Goal: Find specific page/section: Find specific page/section

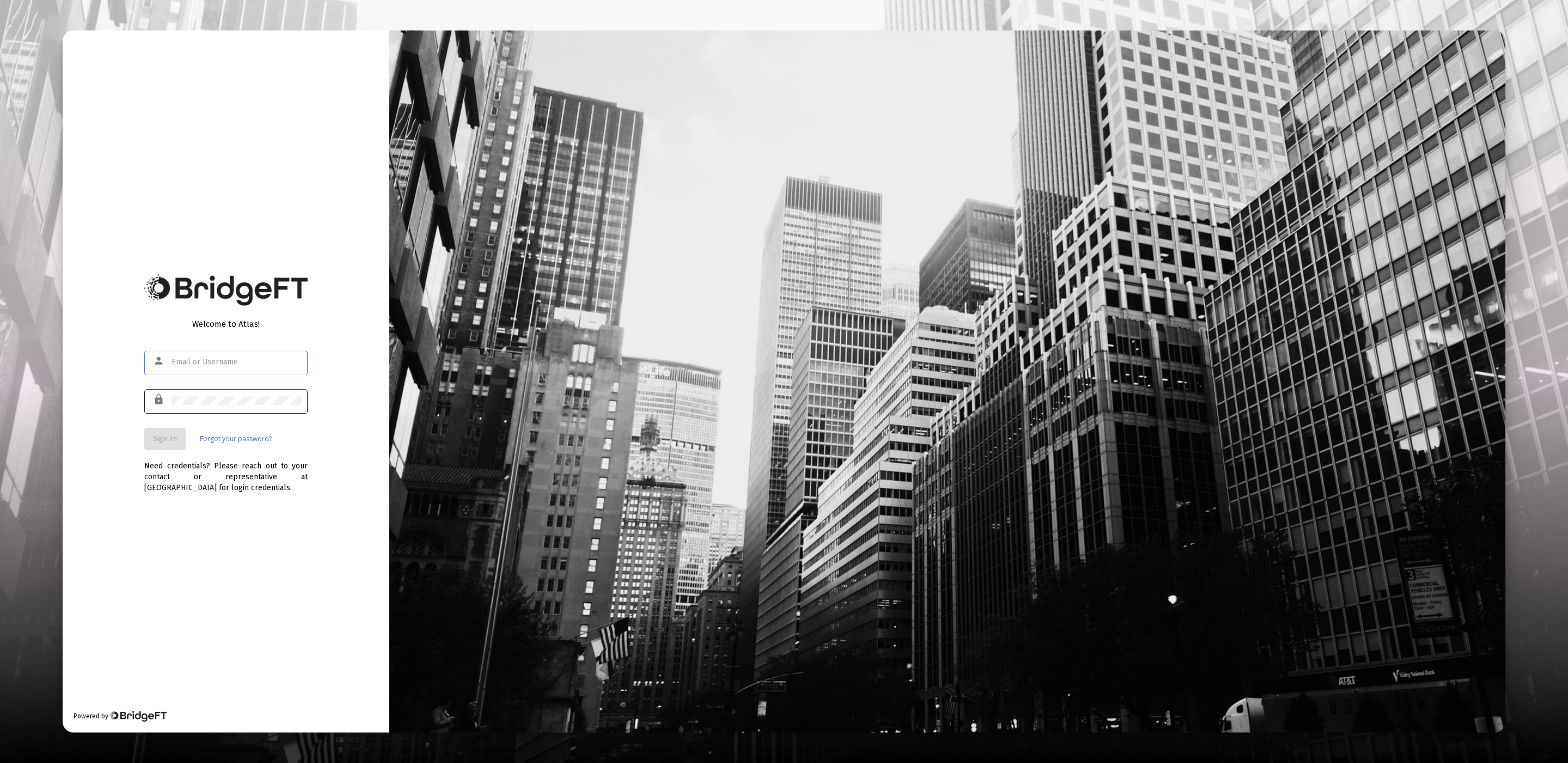
type input "[EMAIL_ADDRESS][DOMAIN_NAME]"
click at [221, 405] on div at bounding box center [237, 400] width 131 height 27
click at [151, 434] on button "Sign In" at bounding box center [164, 438] width 41 height 22
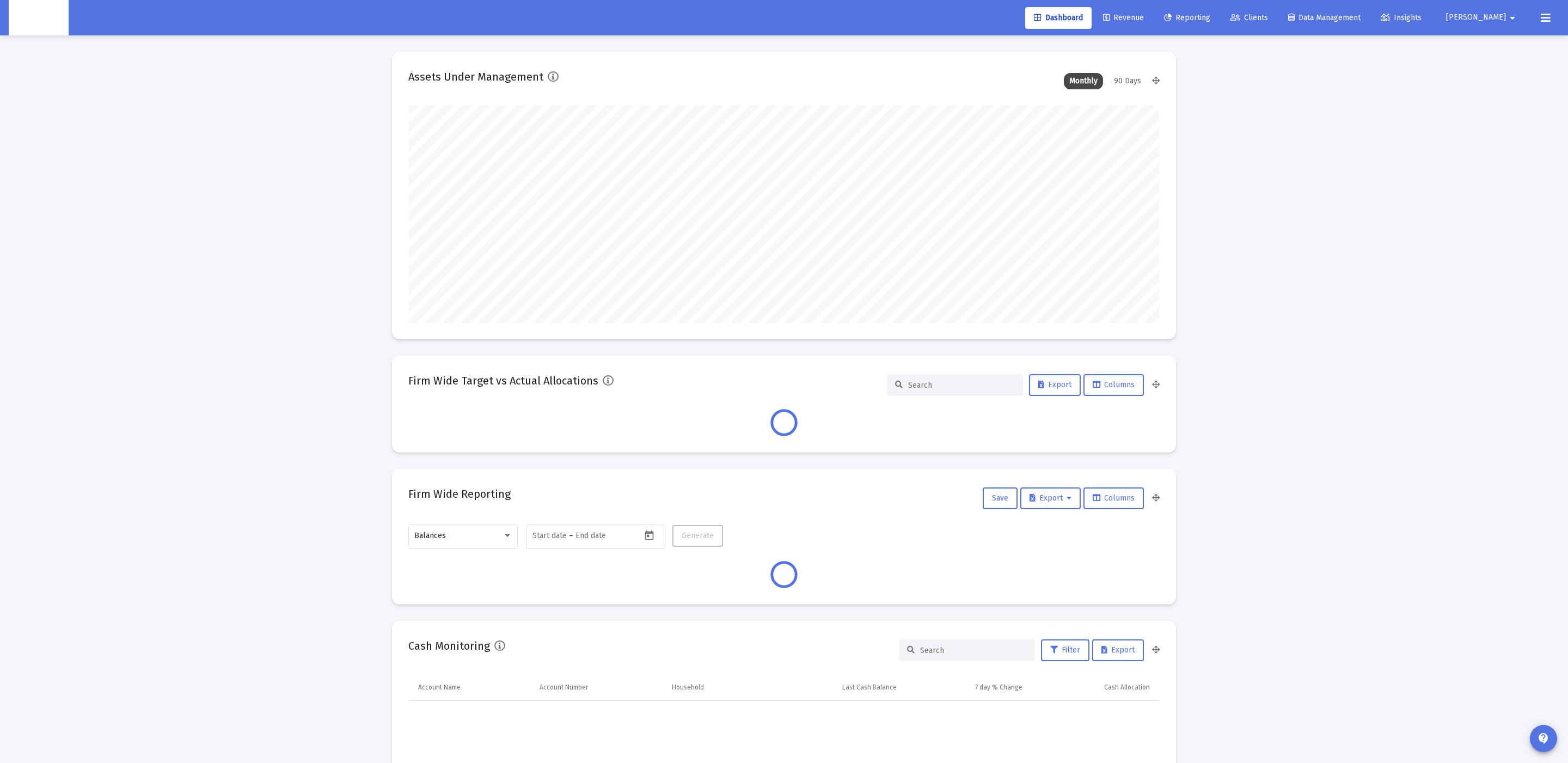
scroll to position [217, 405]
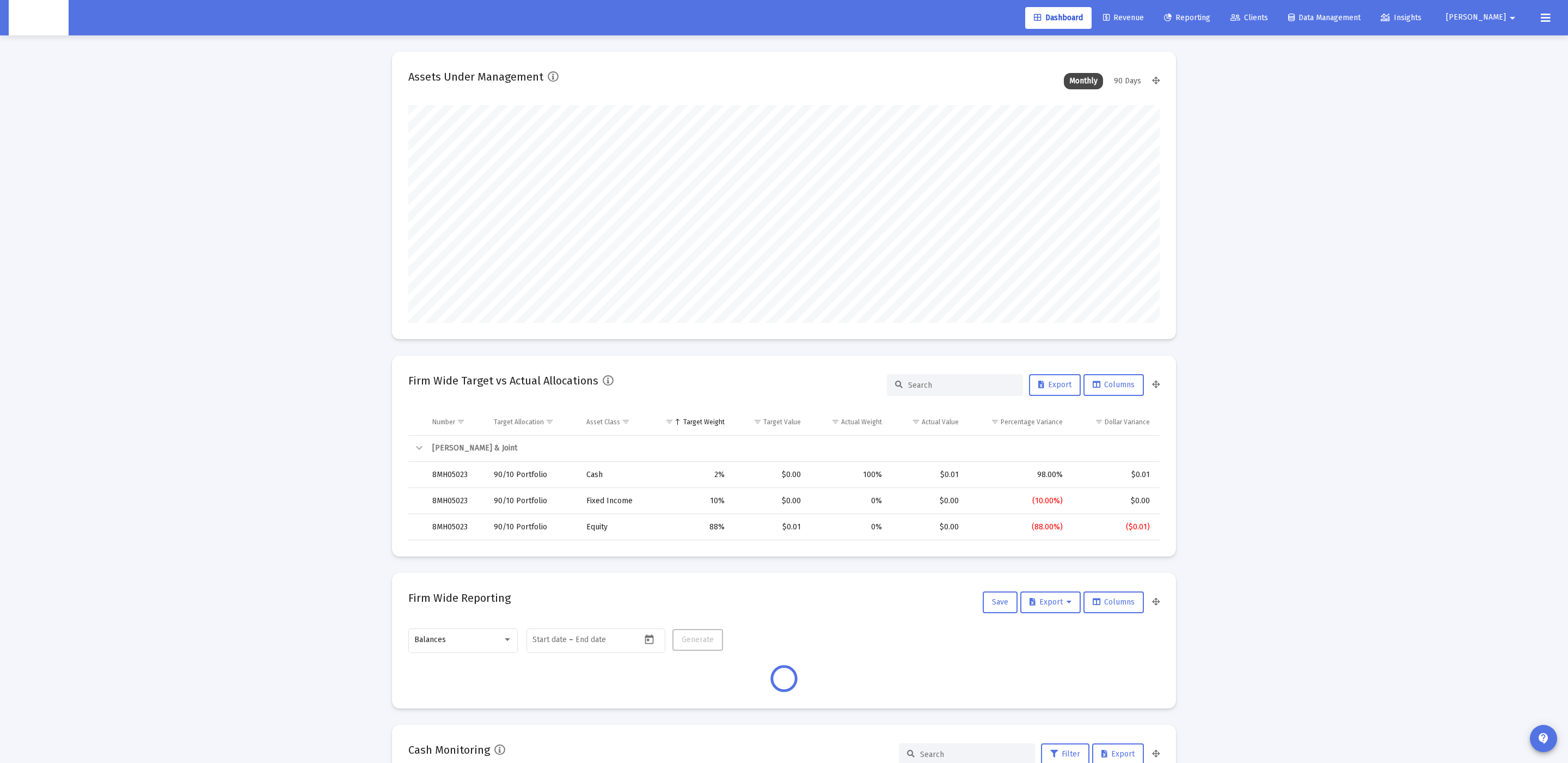
type input "[DATE]"
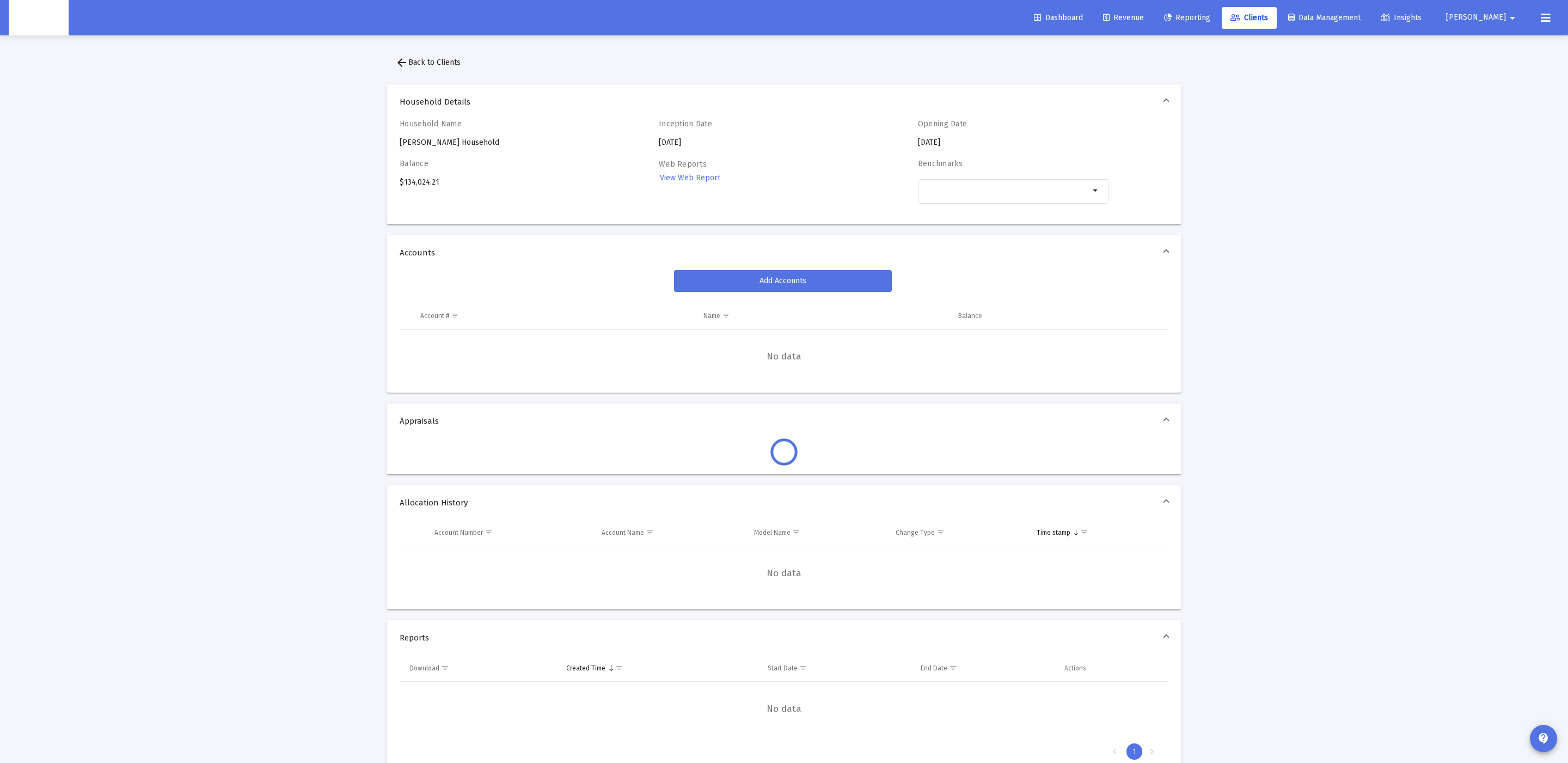
scroll to position [1, 0]
click at [470, 138] on div "Household Name BRIAN KILLPACK's Household" at bounding box center [495, 133] width 191 height 29
copy div "BRIAN KILLPACK's Household"
